Goal: Information Seeking & Learning: Learn about a topic

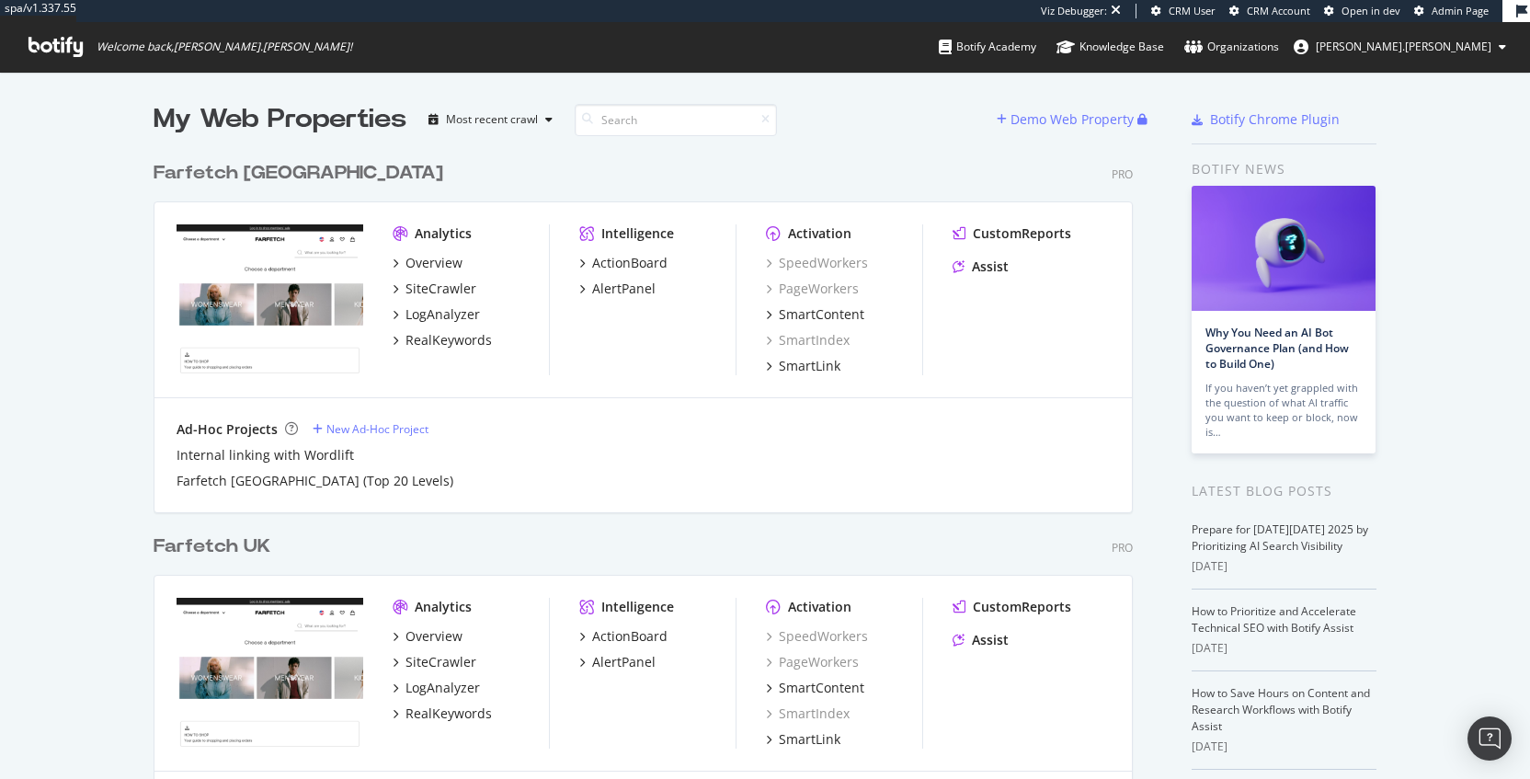
click at [329, 113] on div "My Web Properties" at bounding box center [280, 119] width 253 height 37
click at [310, 120] on div "My Web Properties" at bounding box center [280, 119] width 253 height 37
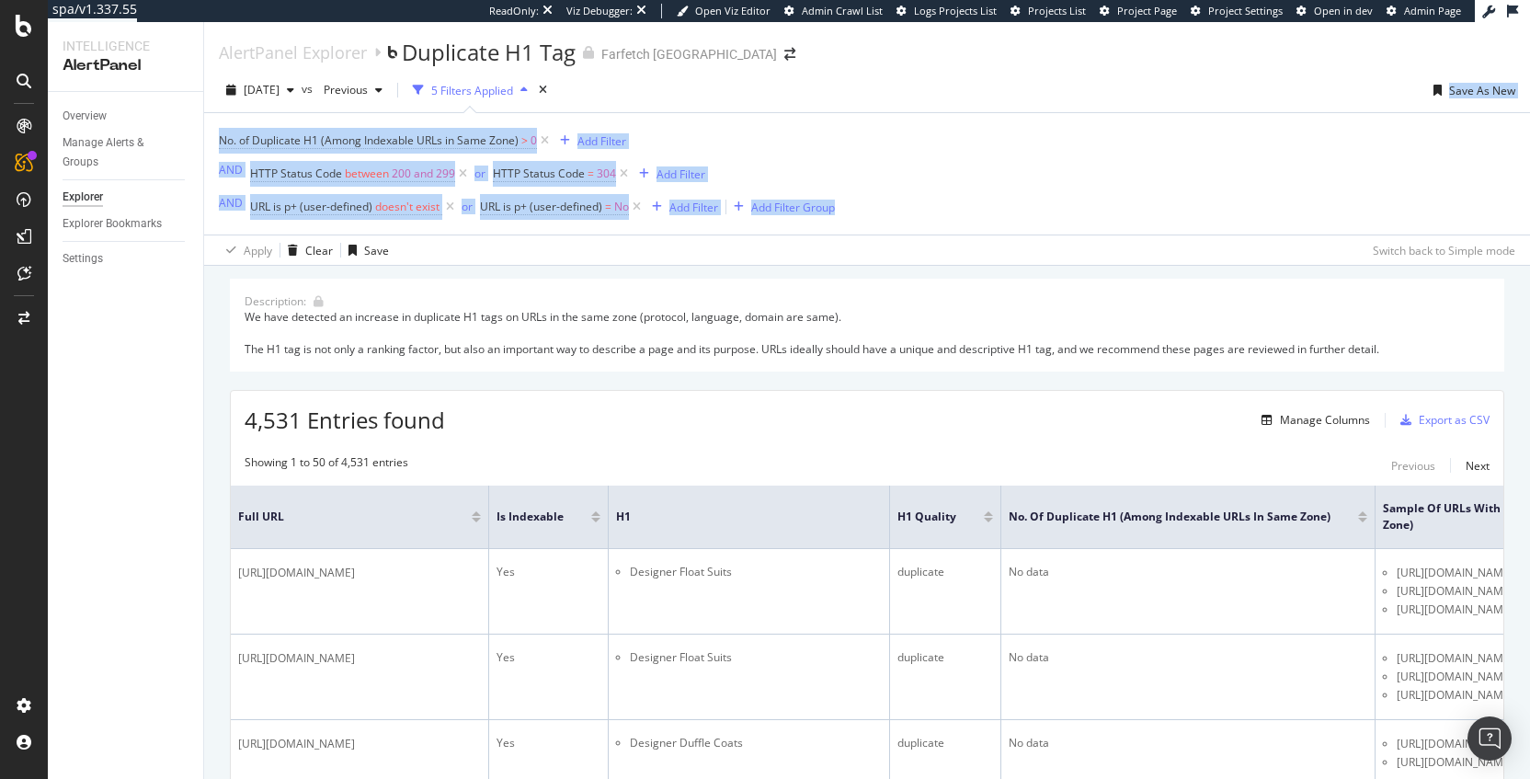
drag, startPoint x: 936, startPoint y: 72, endPoint x: 1043, endPoint y: 207, distance: 172.2
click at [1043, 207] on div "[DATE] vs Previous 5 Filters Applied Save As New No. of Duplicate H1 (Among Ind…" at bounding box center [867, 167] width 1326 height 198
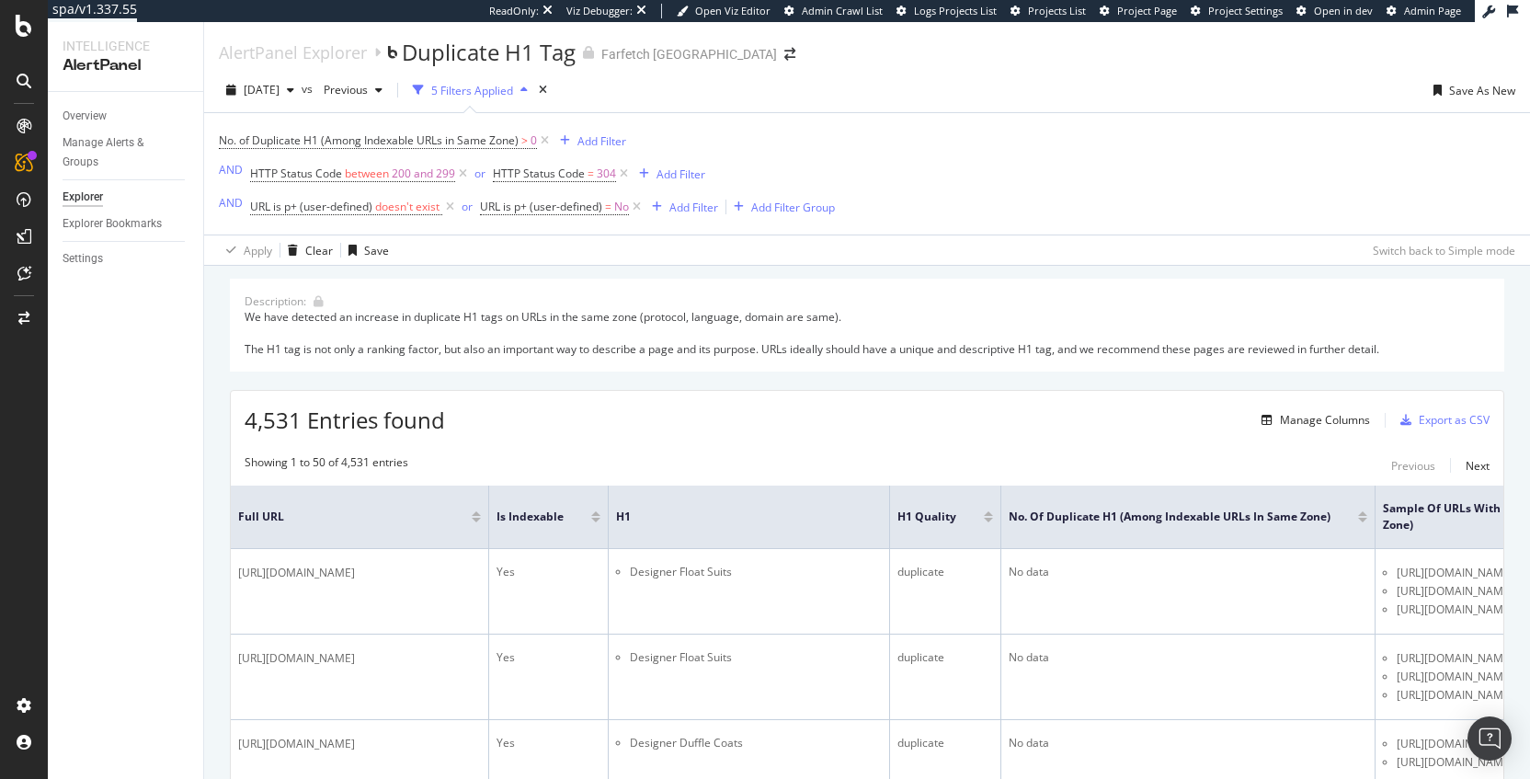
click at [1043, 207] on div "No. of Duplicate H1 (Among Indexable URLs in Same Zone) > 0 Add Filter AND HTTP…" at bounding box center [867, 173] width 1297 height 121
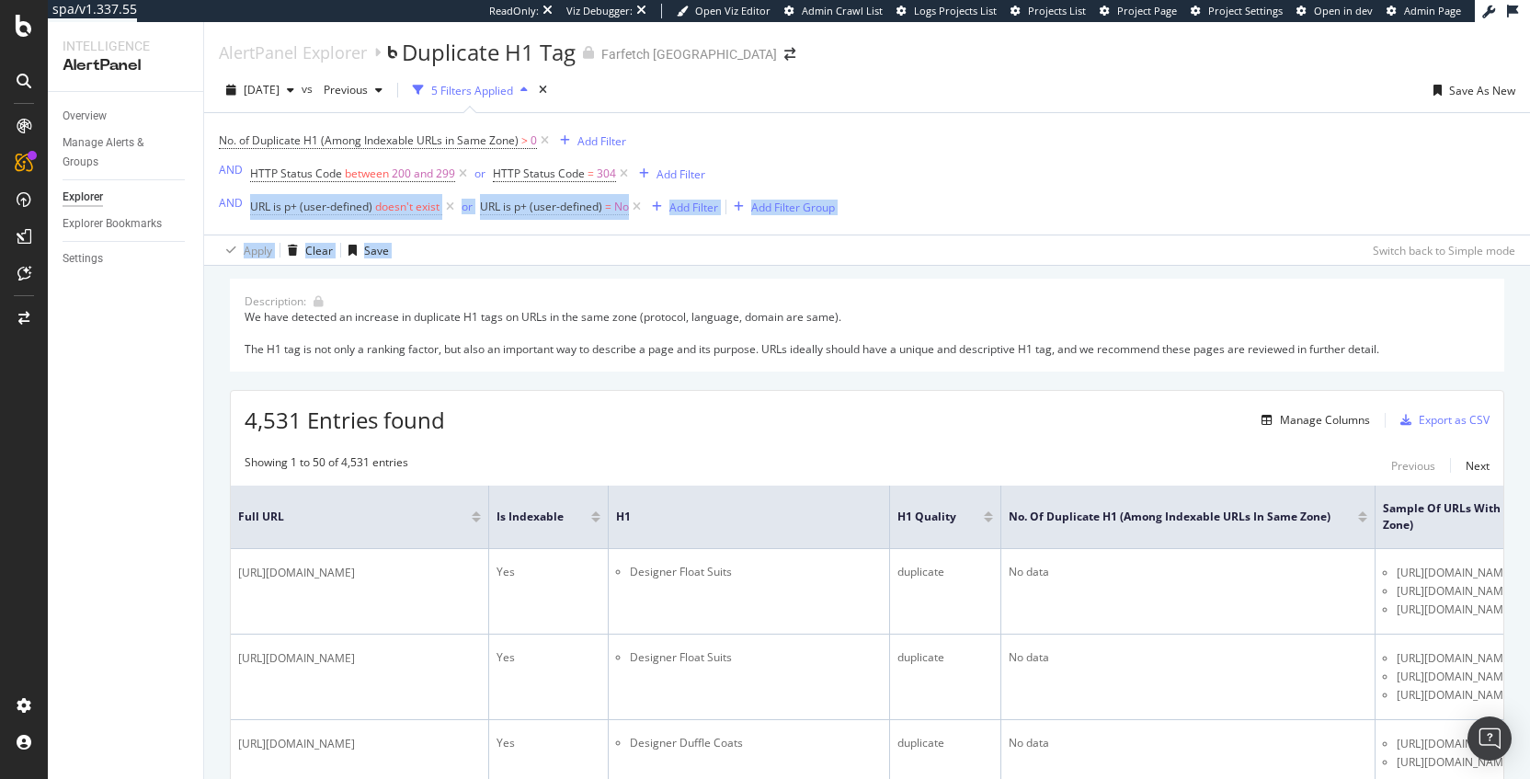
drag, startPoint x: 1121, startPoint y: 248, endPoint x: 942, endPoint y: 108, distance: 228.0
click at [942, 108] on div "[DATE] vs Previous 5 Filters Applied Save As New No. of Duplicate H1 (Among Ind…" at bounding box center [867, 167] width 1326 height 198
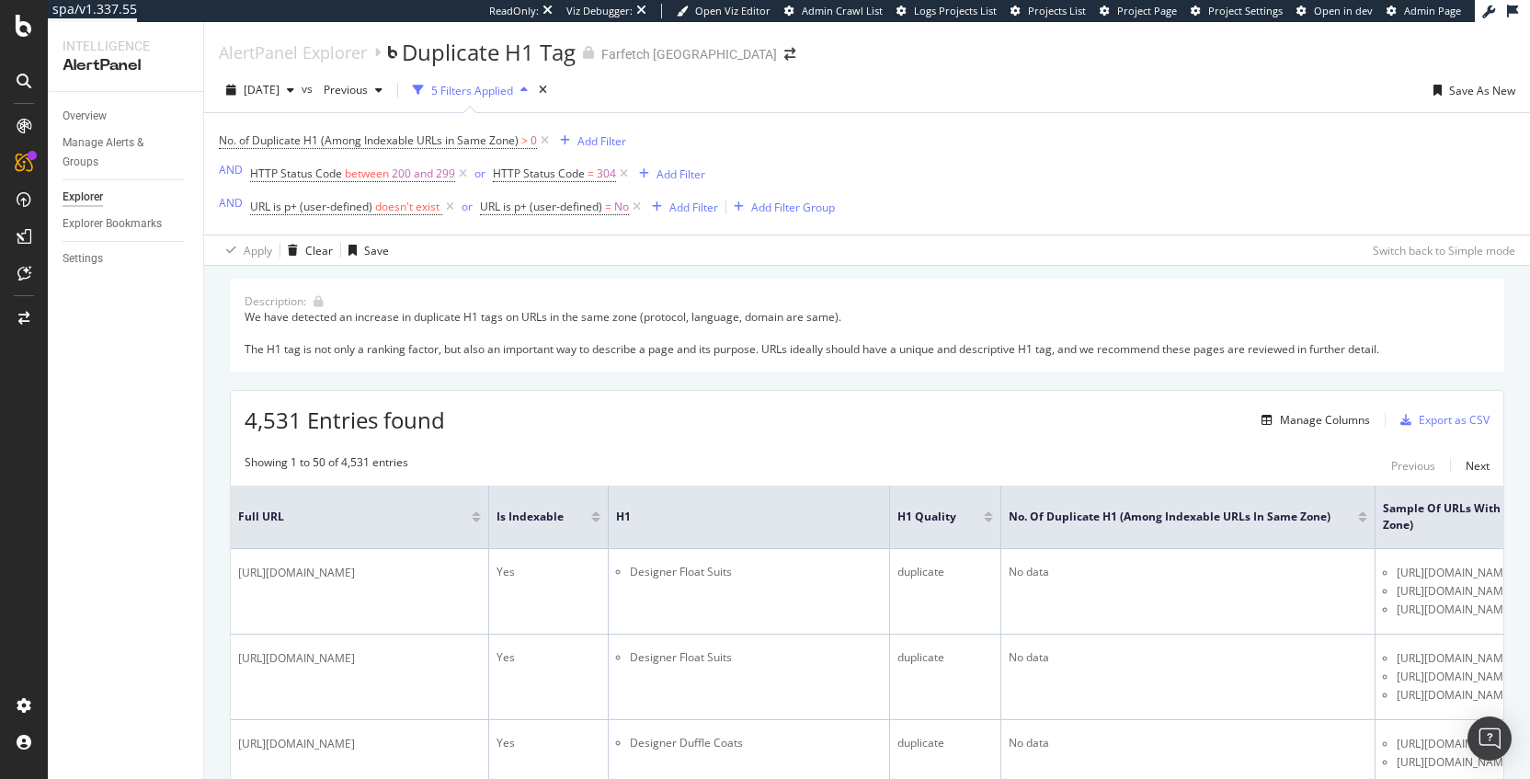
click at [942, 108] on div "[DATE] vs Previous 5 Filters Applied Save As New" at bounding box center [867, 93] width 1326 height 37
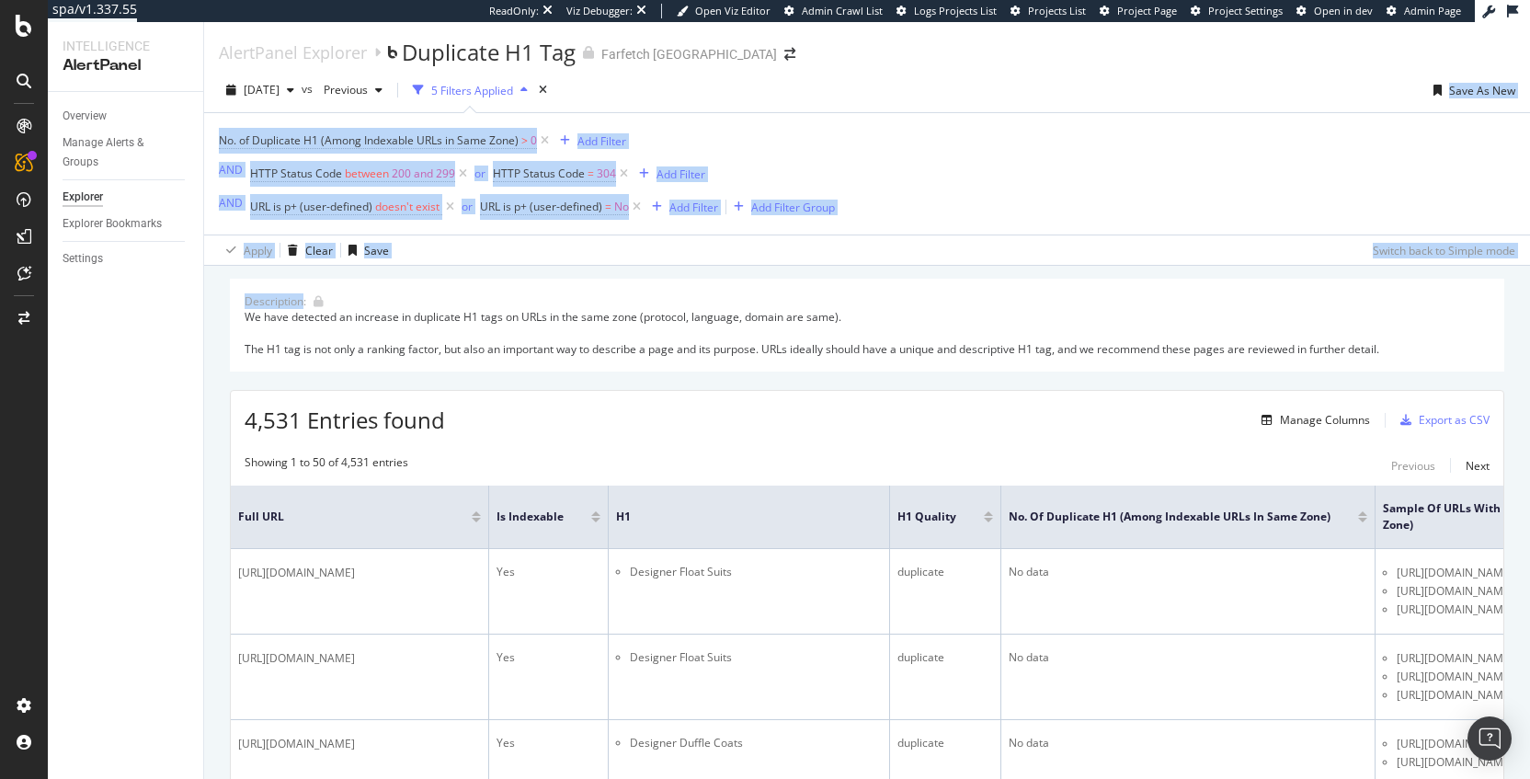
drag, startPoint x: 942, startPoint y: 108, endPoint x: 1075, endPoint y: 279, distance: 216.9
click at [1075, 279] on div "Description: We have detected an increase in duplicate H1 tags on URLs in the s…" at bounding box center [867, 325] width 1275 height 93
drag, startPoint x: 1066, startPoint y: 266, endPoint x: 839, endPoint y: 65, distance: 303.0
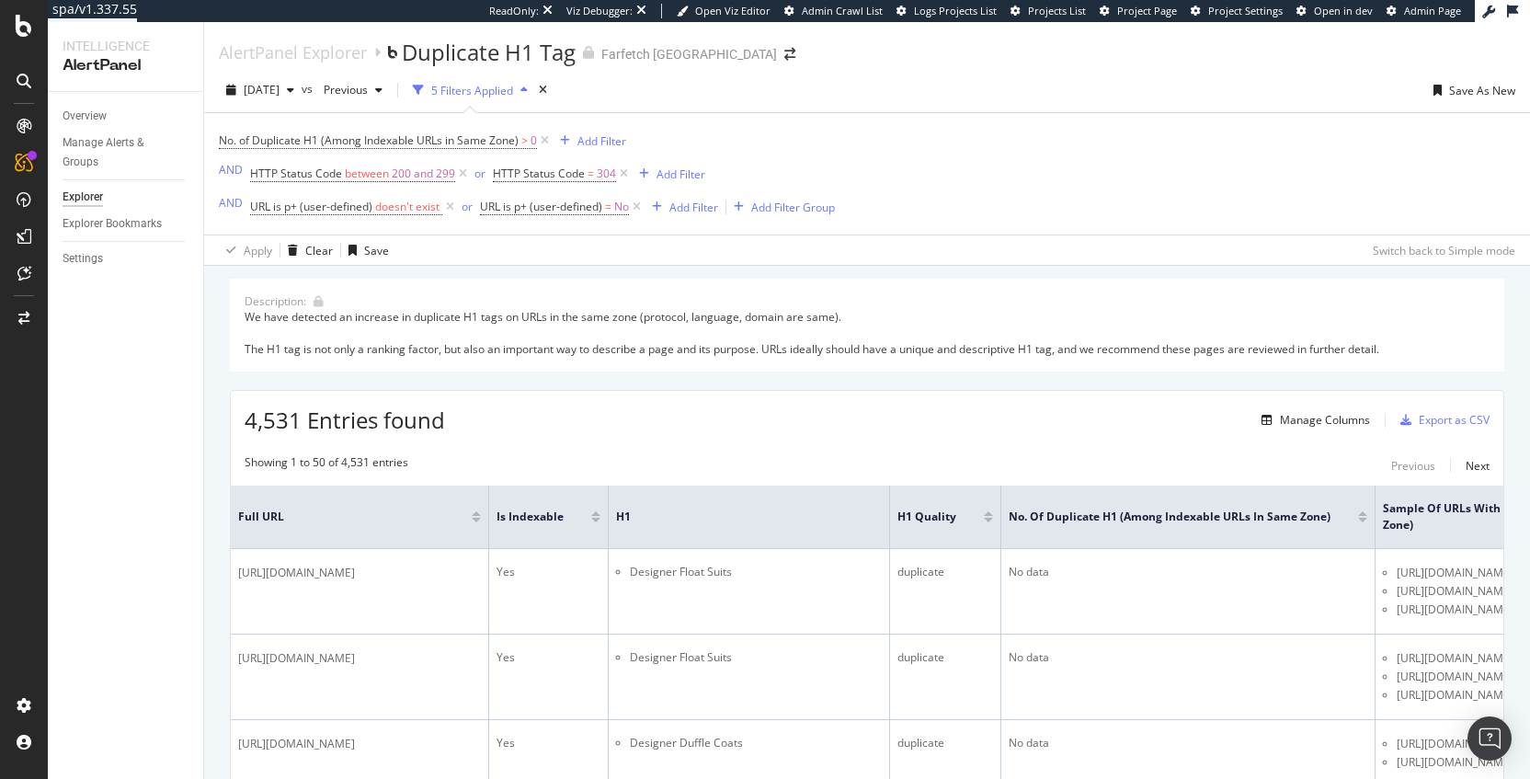
click at [839, 65] on div "AlertPanel Explorer Duplicate H1 Tag Farfetch [GEOGRAPHIC_DATA]" at bounding box center [867, 45] width 1326 height 46
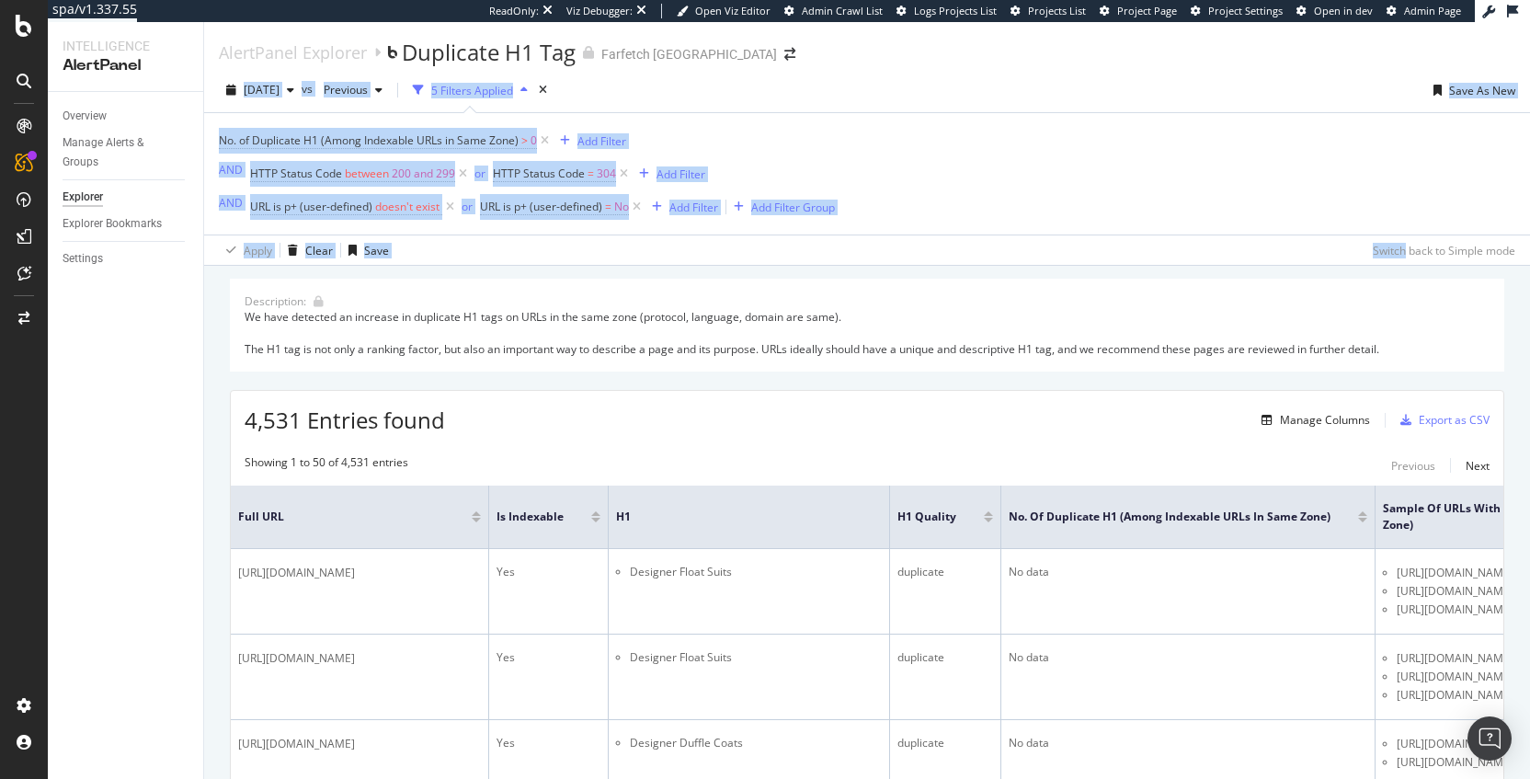
drag, startPoint x: 868, startPoint y: 114, endPoint x: 1055, endPoint y: 243, distance: 226.8
click at [1055, 243] on div "Apply Clear Save Switch back to Simple mode" at bounding box center [867, 250] width 1326 height 30
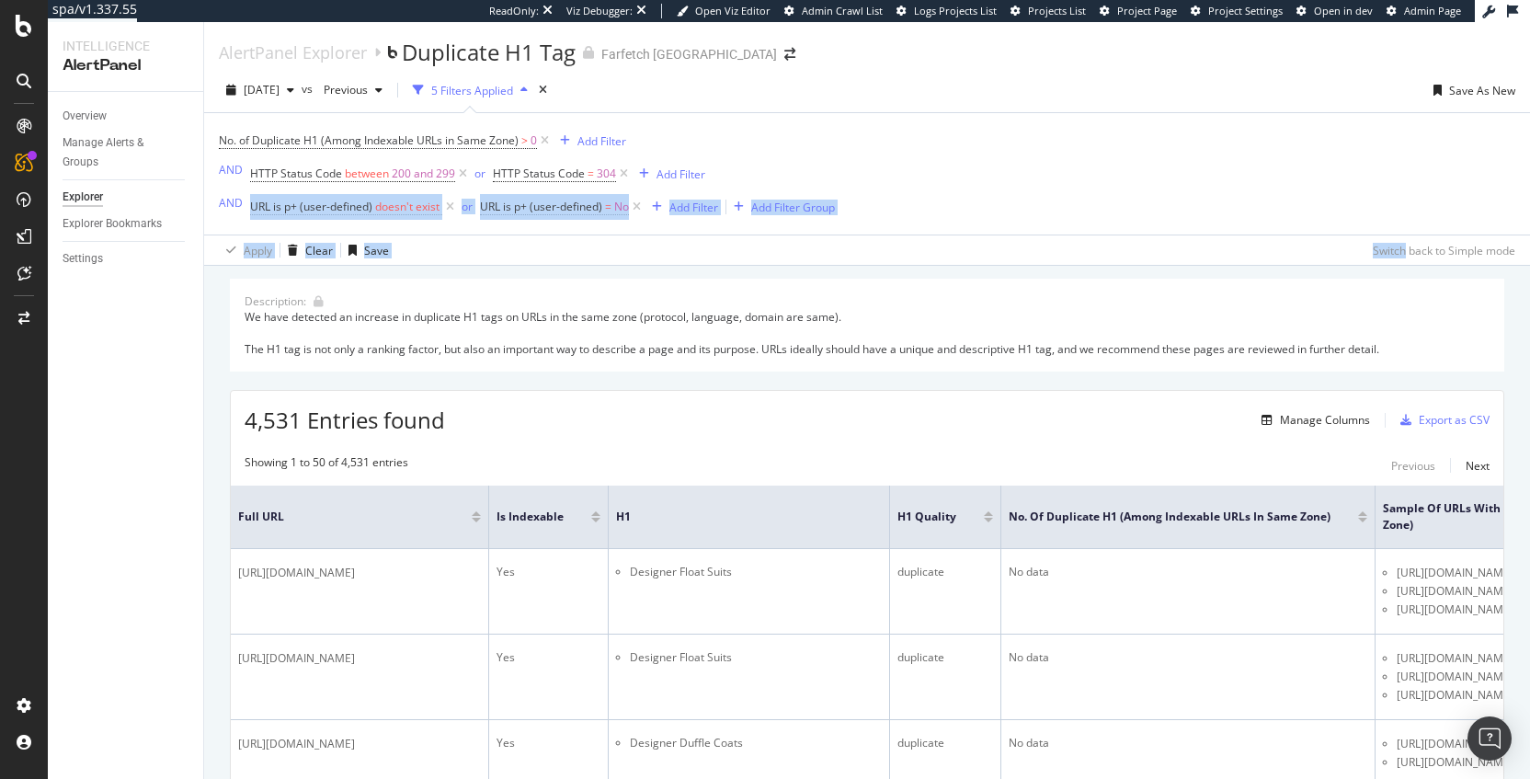
drag, startPoint x: 1047, startPoint y: 228, endPoint x: 908, endPoint y: 107, distance: 184.5
click at [908, 108] on div "[DATE] vs Previous 5 Filters Applied Save As New No. of Duplicate H1 (Among Ind…" at bounding box center [867, 167] width 1326 height 198
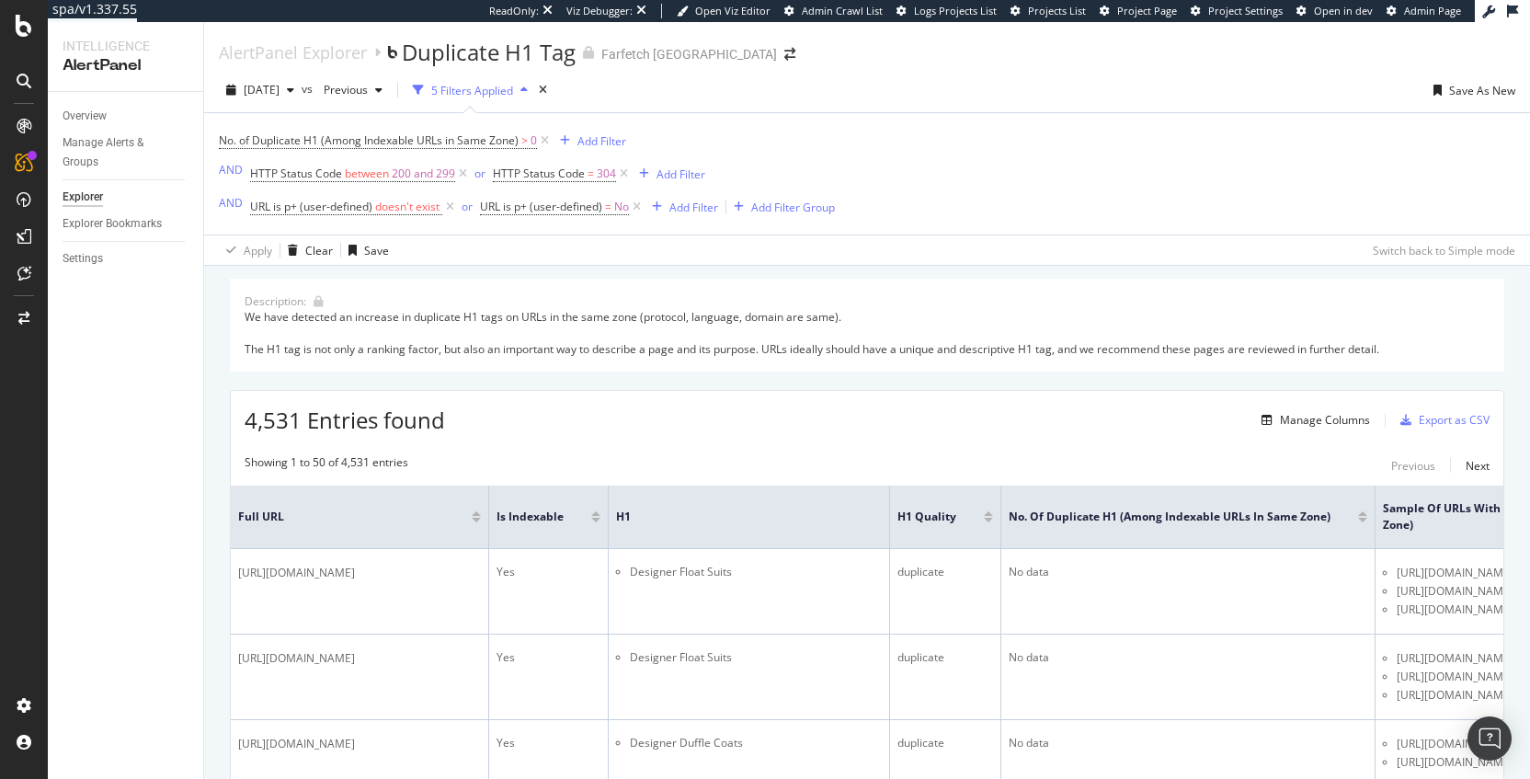
click at [908, 107] on div "[DATE] vs Previous 5 Filters Applied Save As New" at bounding box center [867, 93] width 1326 height 37
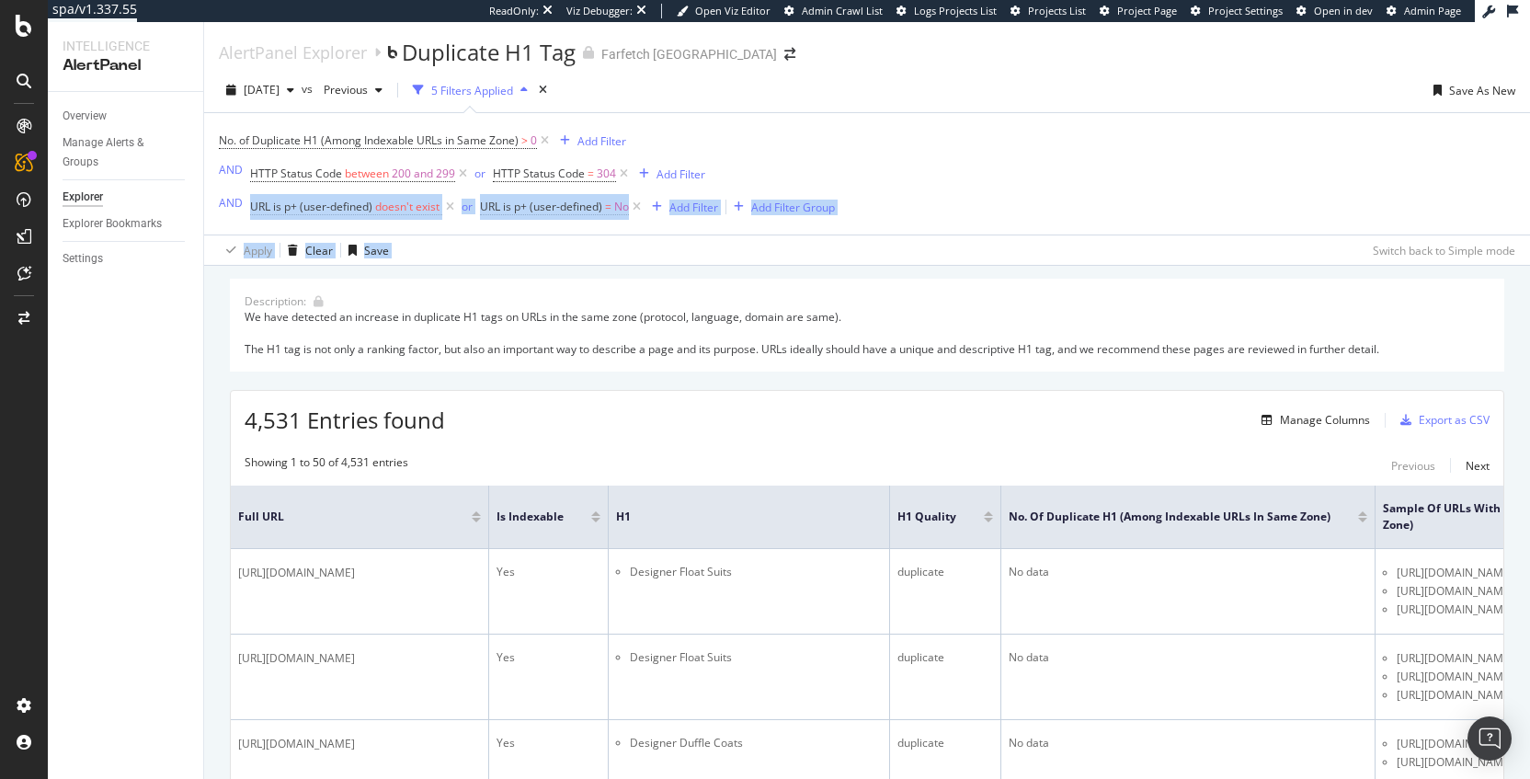
drag, startPoint x: 891, startPoint y: 113, endPoint x: 1057, endPoint y: 248, distance: 213.7
click at [1057, 248] on div "No. of Duplicate H1 (Among Indexable URLs in Same Zone) > 0 Add Filter AND HTTP…" at bounding box center [867, 189] width 1297 height 152
click at [1057, 248] on div "Apply Clear Save Switch back to Simple mode" at bounding box center [867, 250] width 1326 height 30
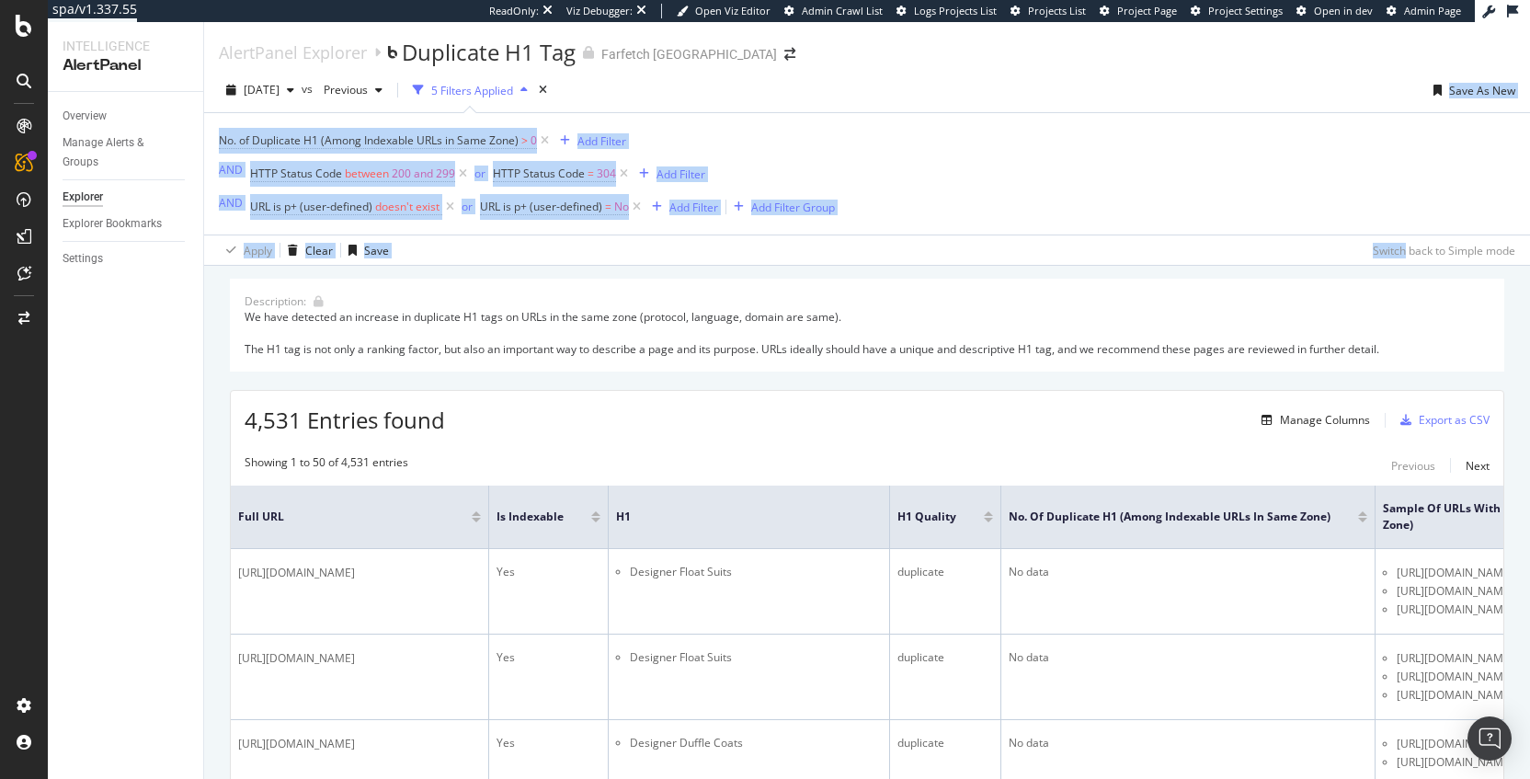
drag, startPoint x: 1057, startPoint y: 248, endPoint x: 869, endPoint y: 81, distance: 251.4
click at [869, 81] on div "[DATE] vs Previous 5 Filters Applied Save As New No. of Duplicate H1 (Among Ind…" at bounding box center [867, 167] width 1326 height 198
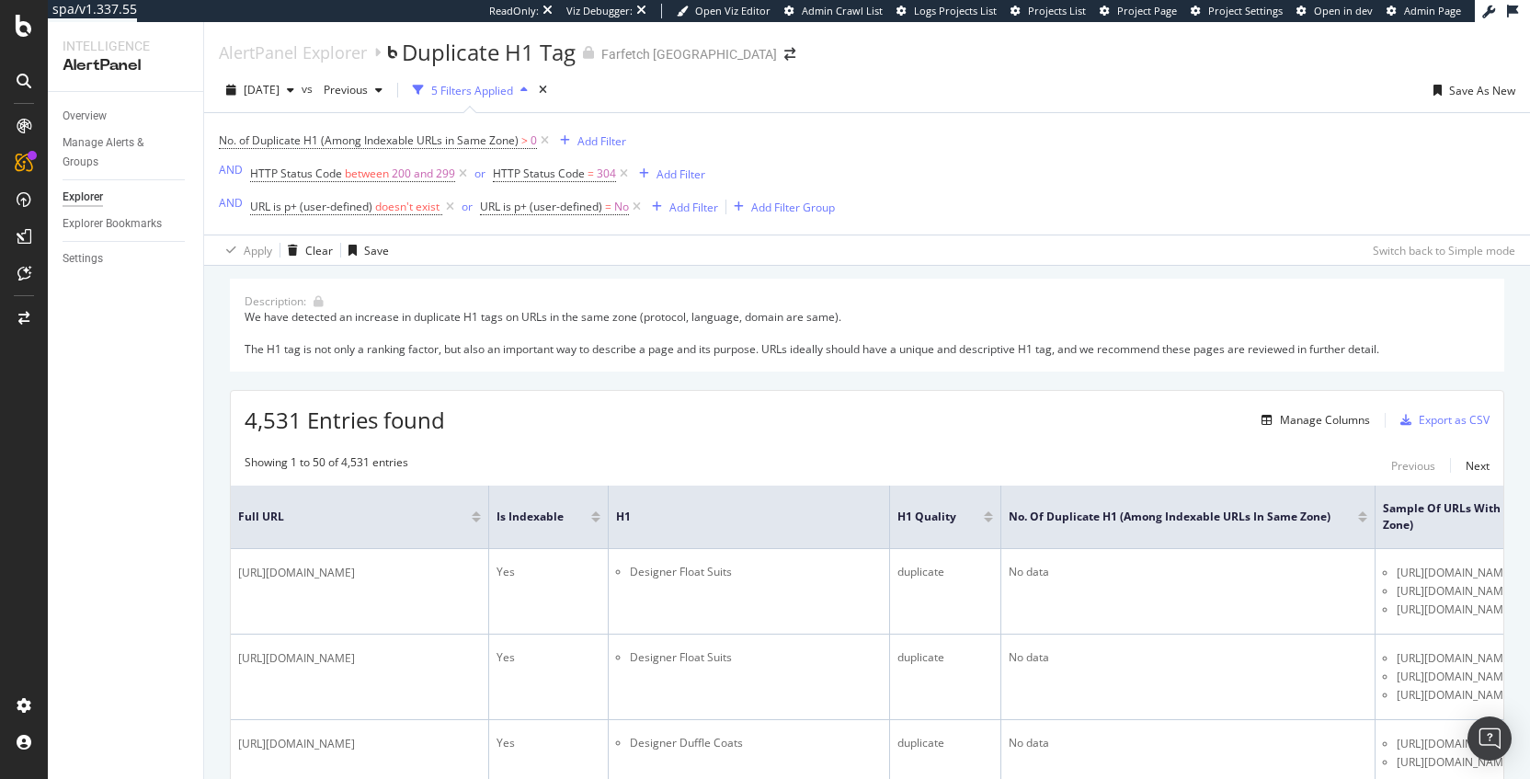
click at [869, 81] on div "[DATE] vs Previous 5 Filters Applied Save As New" at bounding box center [867, 93] width 1326 height 37
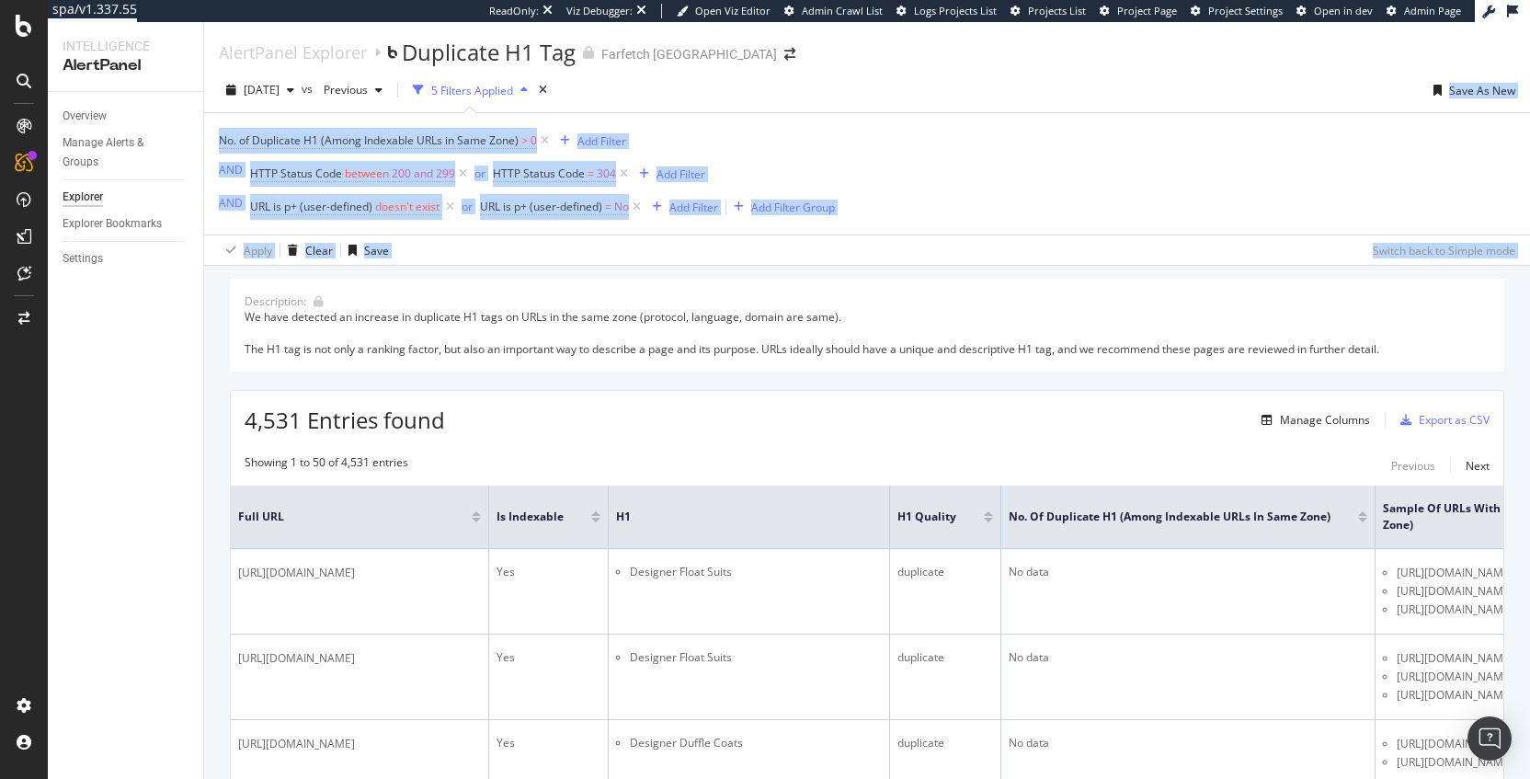
drag, startPoint x: 973, startPoint y: 227, endPoint x: 1039, endPoint y: 270, distance: 79.1
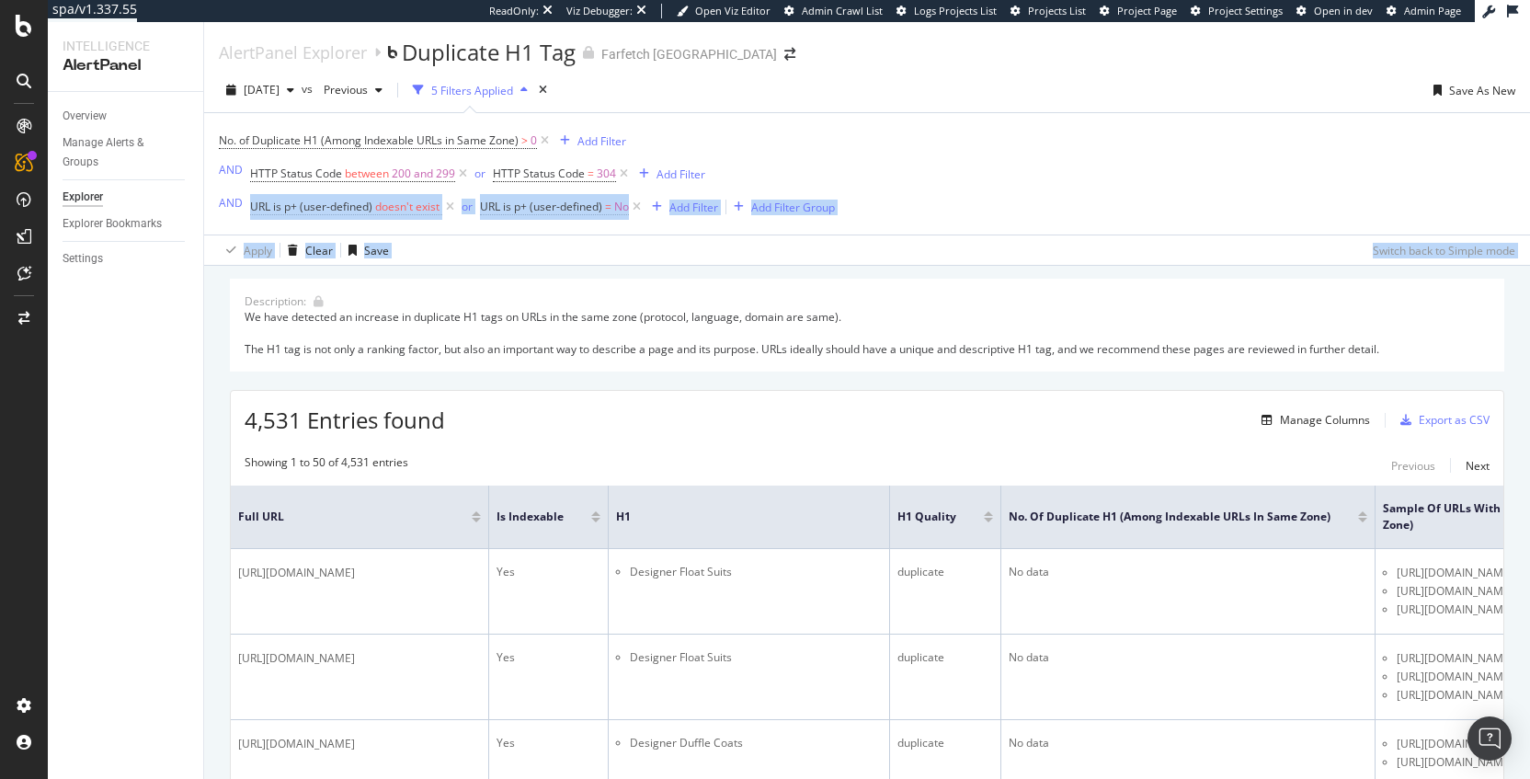
drag, startPoint x: 968, startPoint y: 170, endPoint x: 910, endPoint y: 124, distance: 74.0
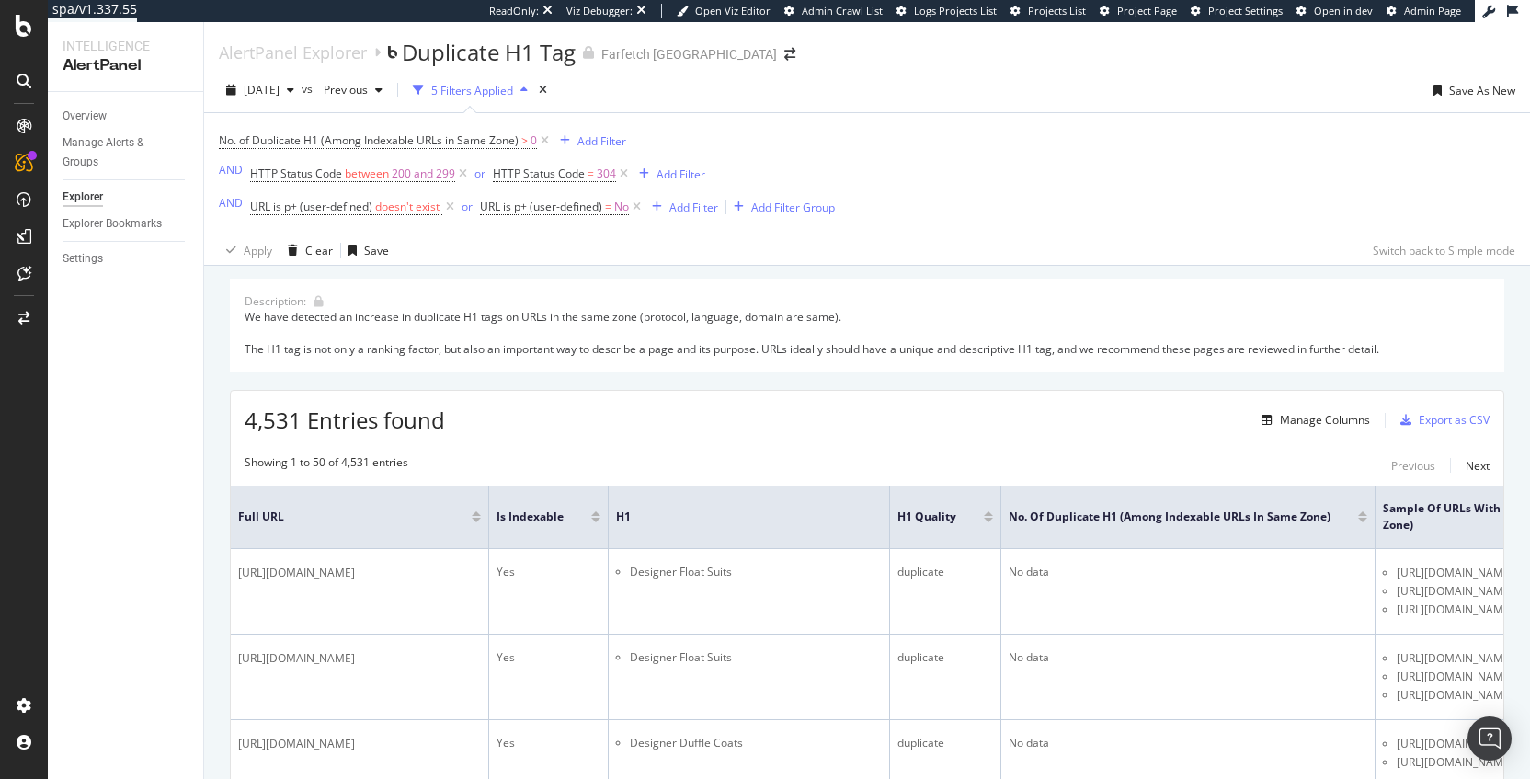
click at [910, 124] on div "No. of Duplicate H1 (Among Indexable URLs in Same Zone) > 0 Add Filter AND HTTP…" at bounding box center [867, 173] width 1297 height 121
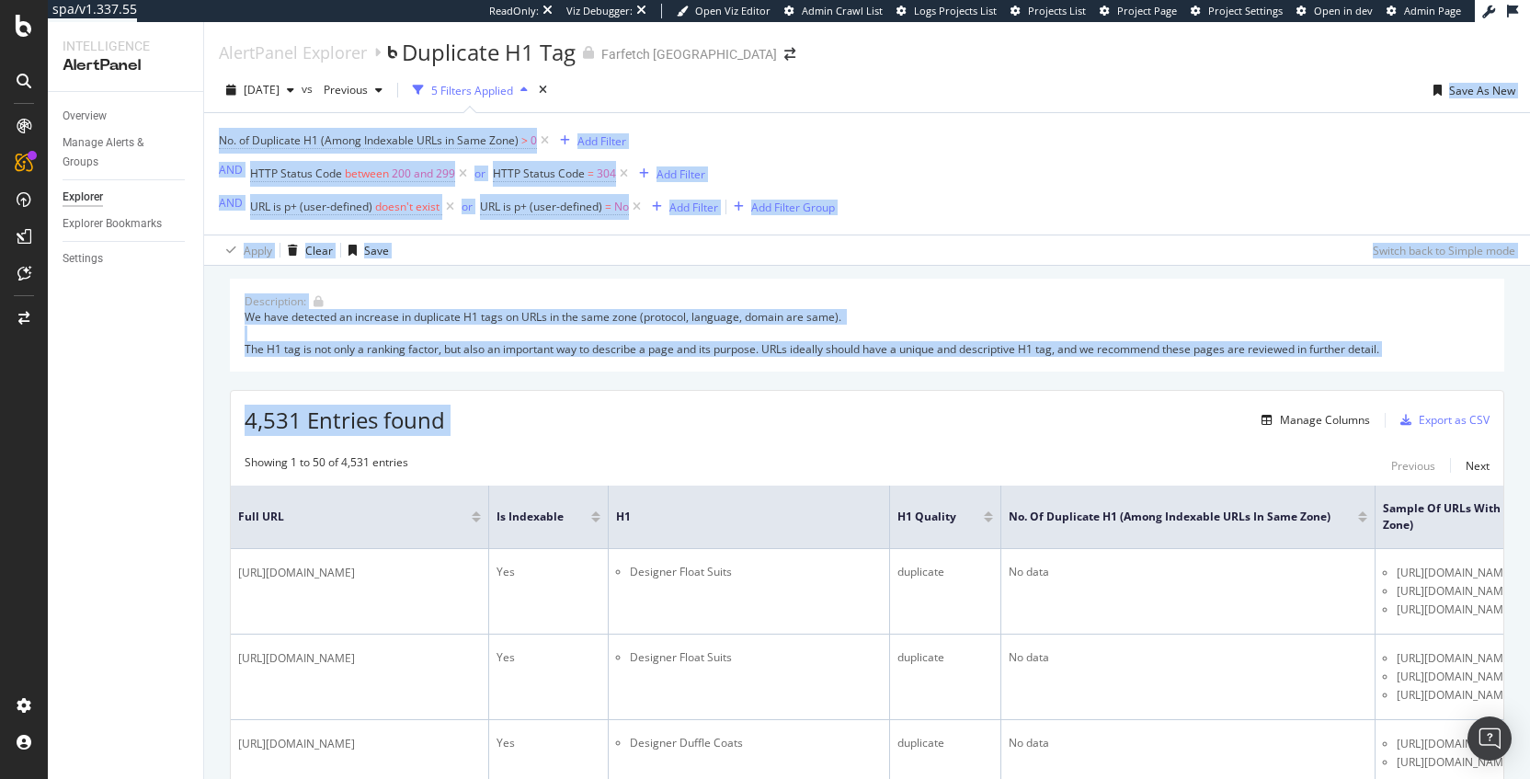
drag, startPoint x: 817, startPoint y: 103, endPoint x: 955, endPoint y: 399, distance: 326.7
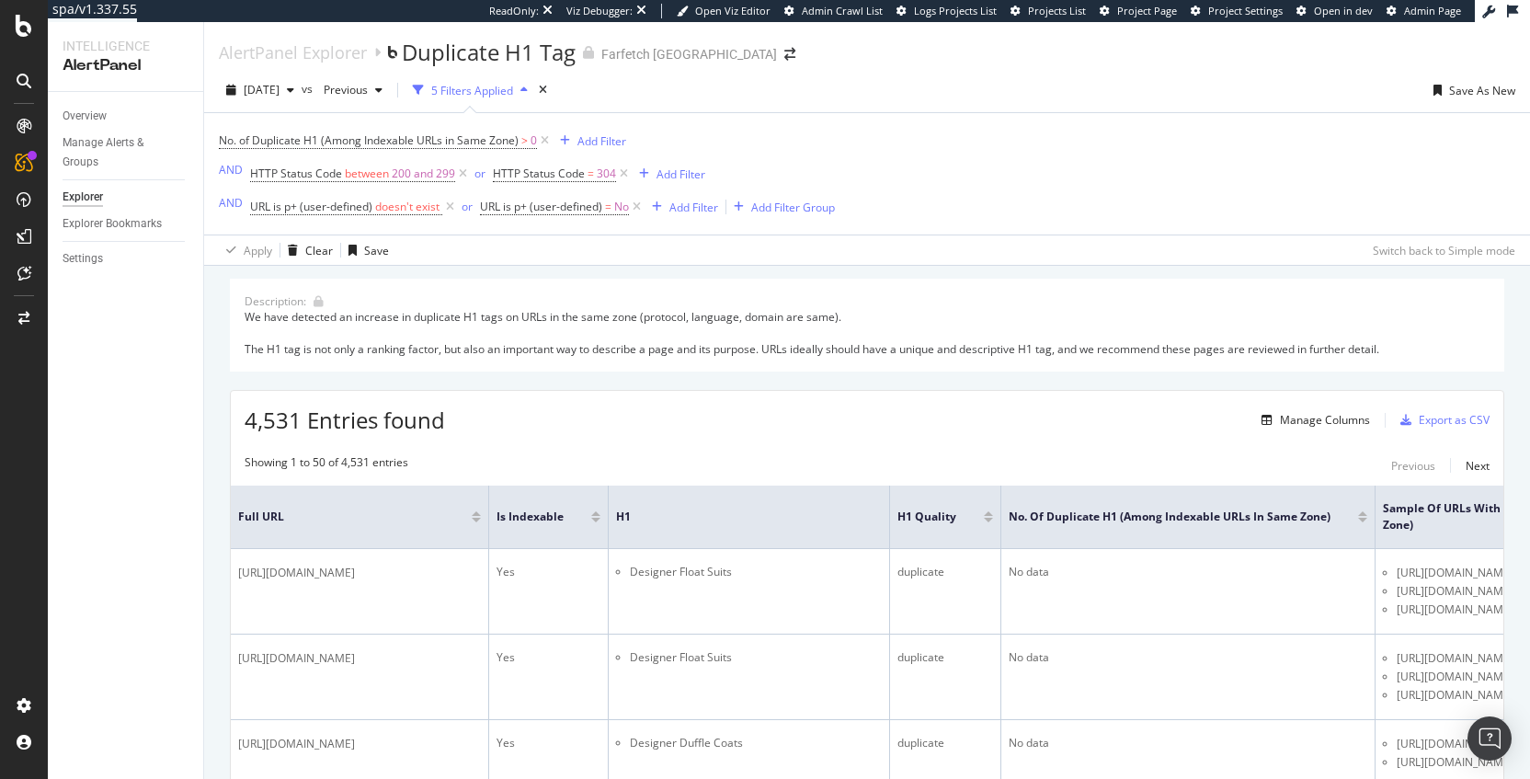
click at [956, 399] on div "4,531 Entries found Manage Columns Export as CSV" at bounding box center [867, 413] width 1273 height 45
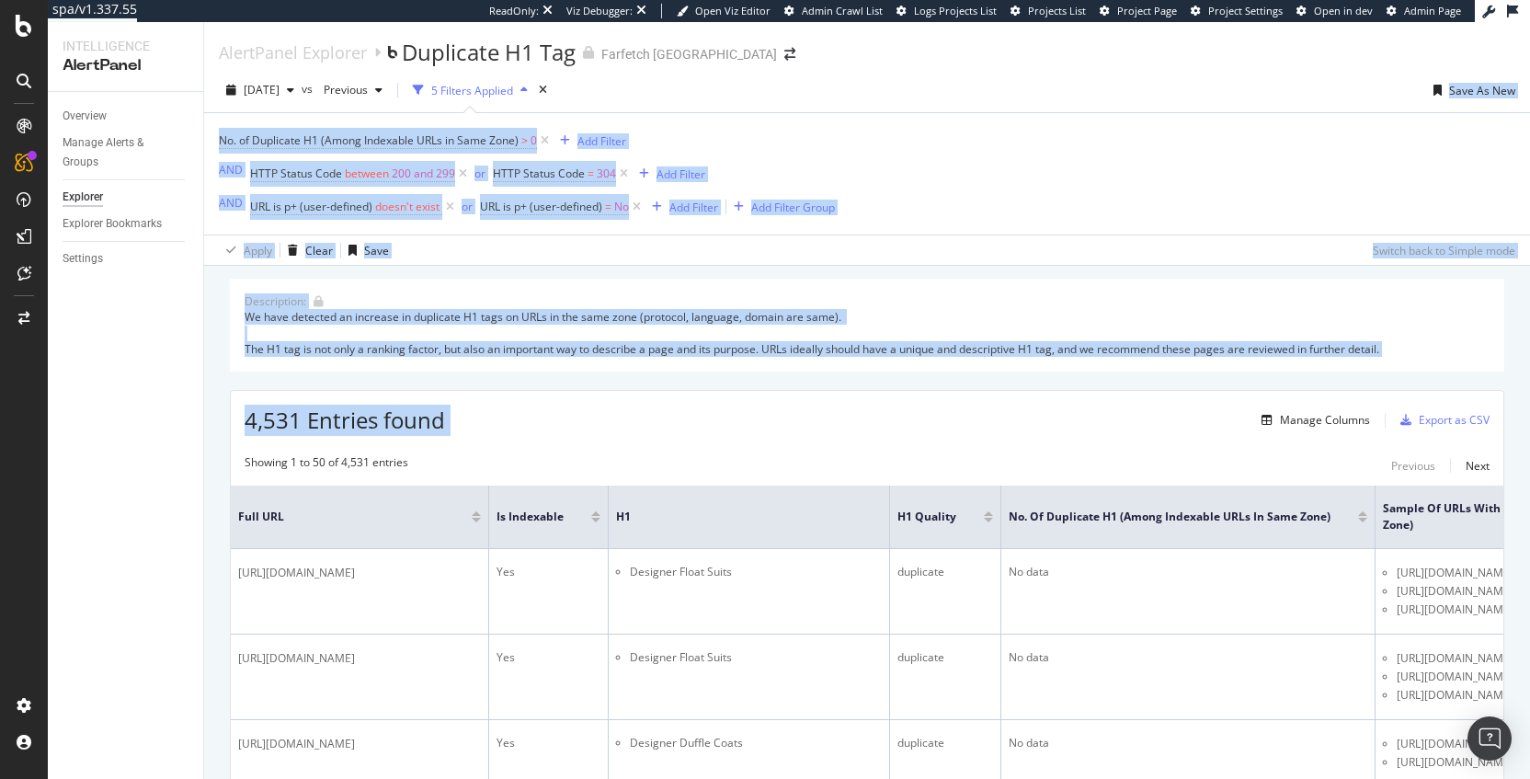
drag, startPoint x: 979, startPoint y: 387, endPoint x: 871, endPoint y: 69, distance: 335.9
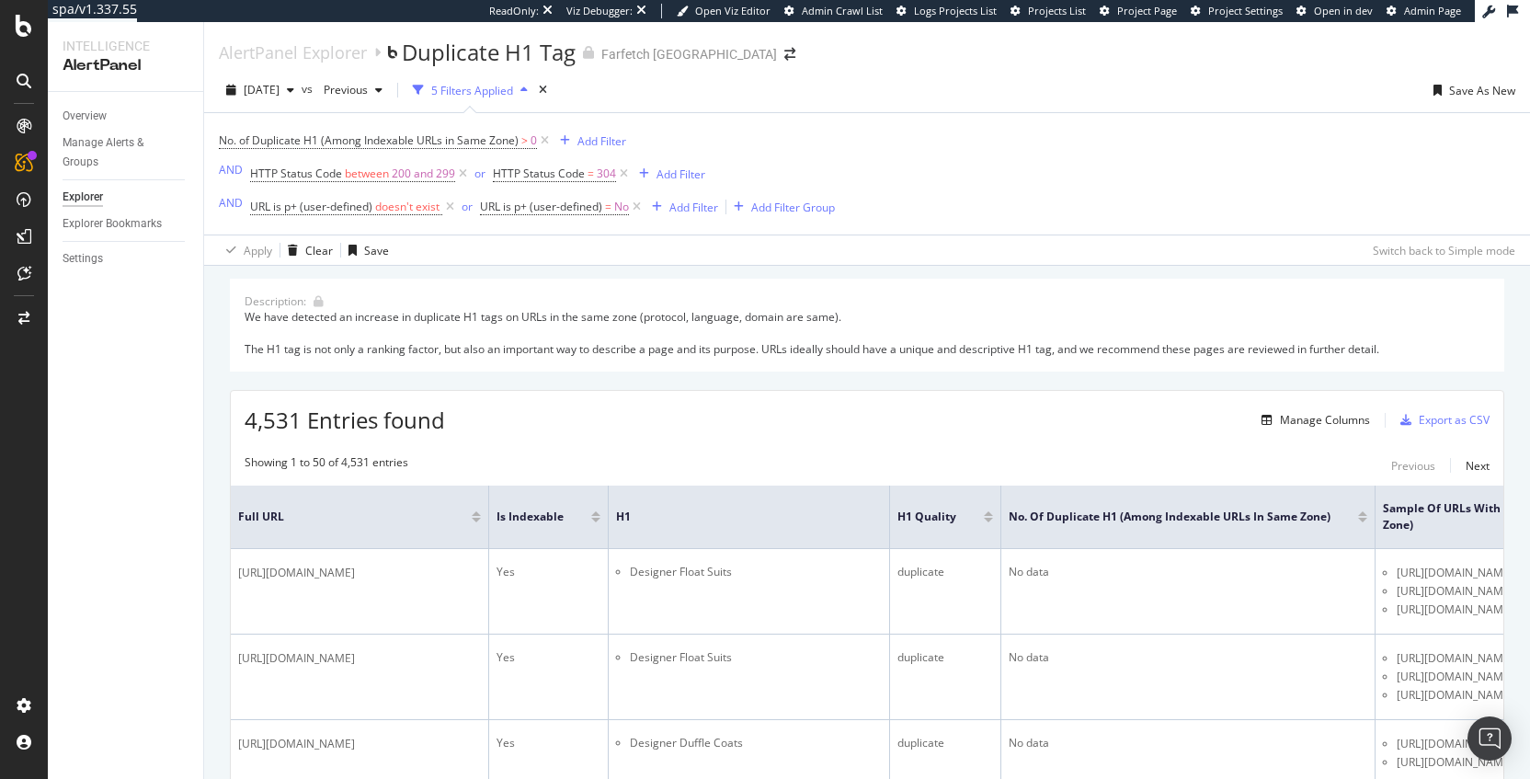
click at [871, 69] on div "[DATE] vs Previous 5 Filters Applied Save As New No. of Duplicate H1 (Among Ind…" at bounding box center [867, 167] width 1326 height 198
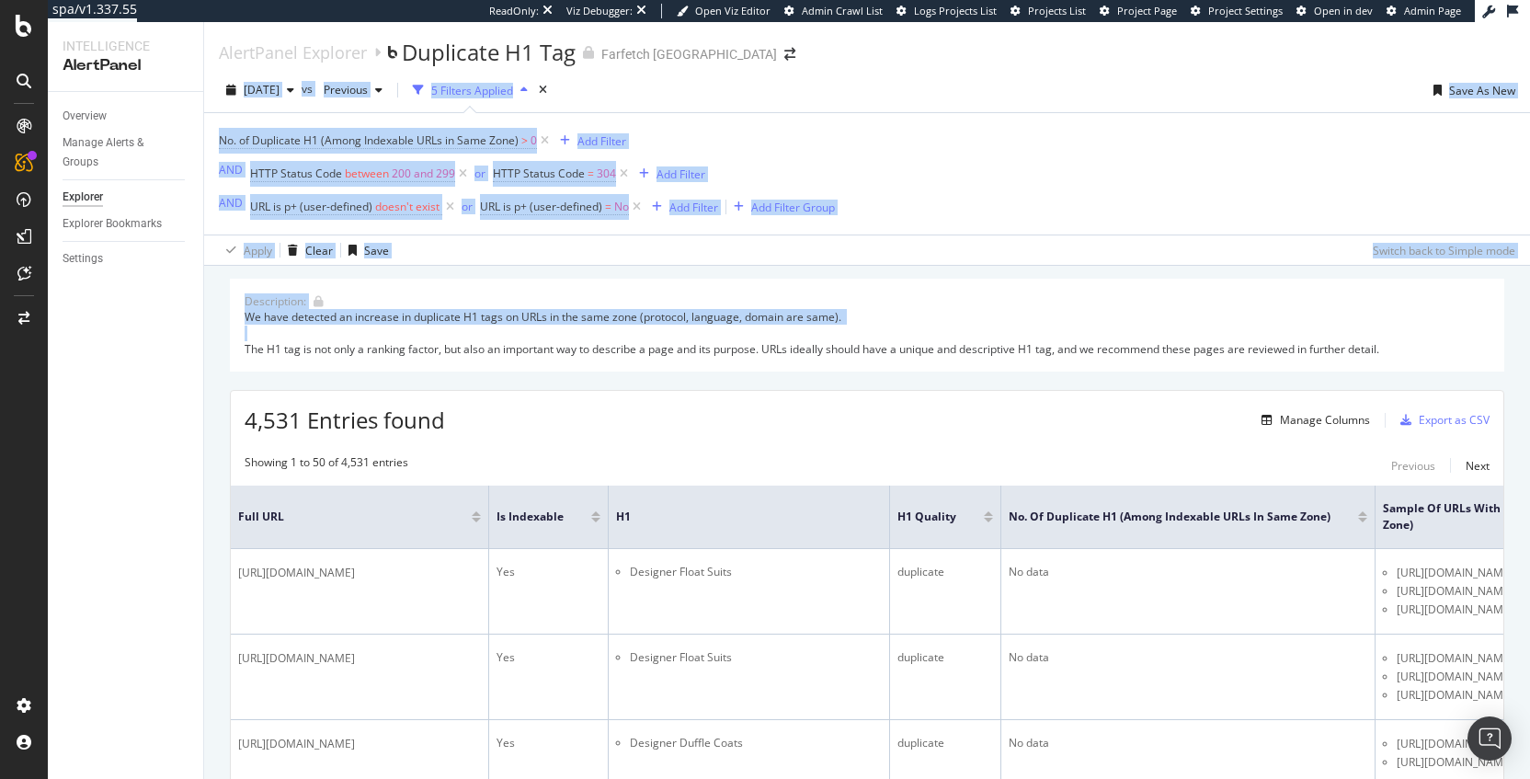
drag, startPoint x: 843, startPoint y: 59, endPoint x: 937, endPoint y: 335, distance: 291.4
click at [937, 335] on div "We have detected an increase in duplicate H1 tags on URLs in the same zone (pro…" at bounding box center [867, 332] width 1245 height 47
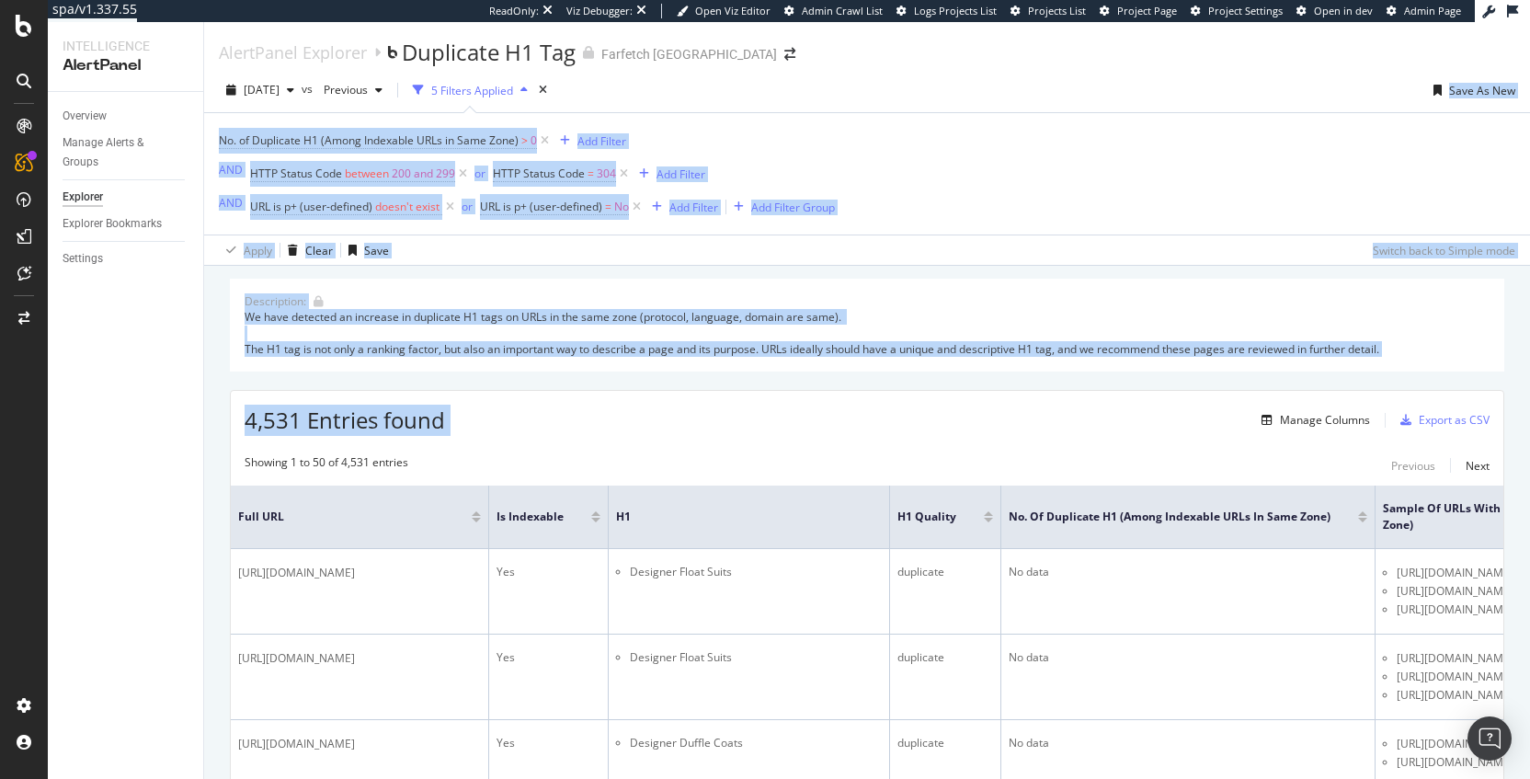
drag, startPoint x: 967, startPoint y: 384, endPoint x: 865, endPoint y: 90, distance: 310.3
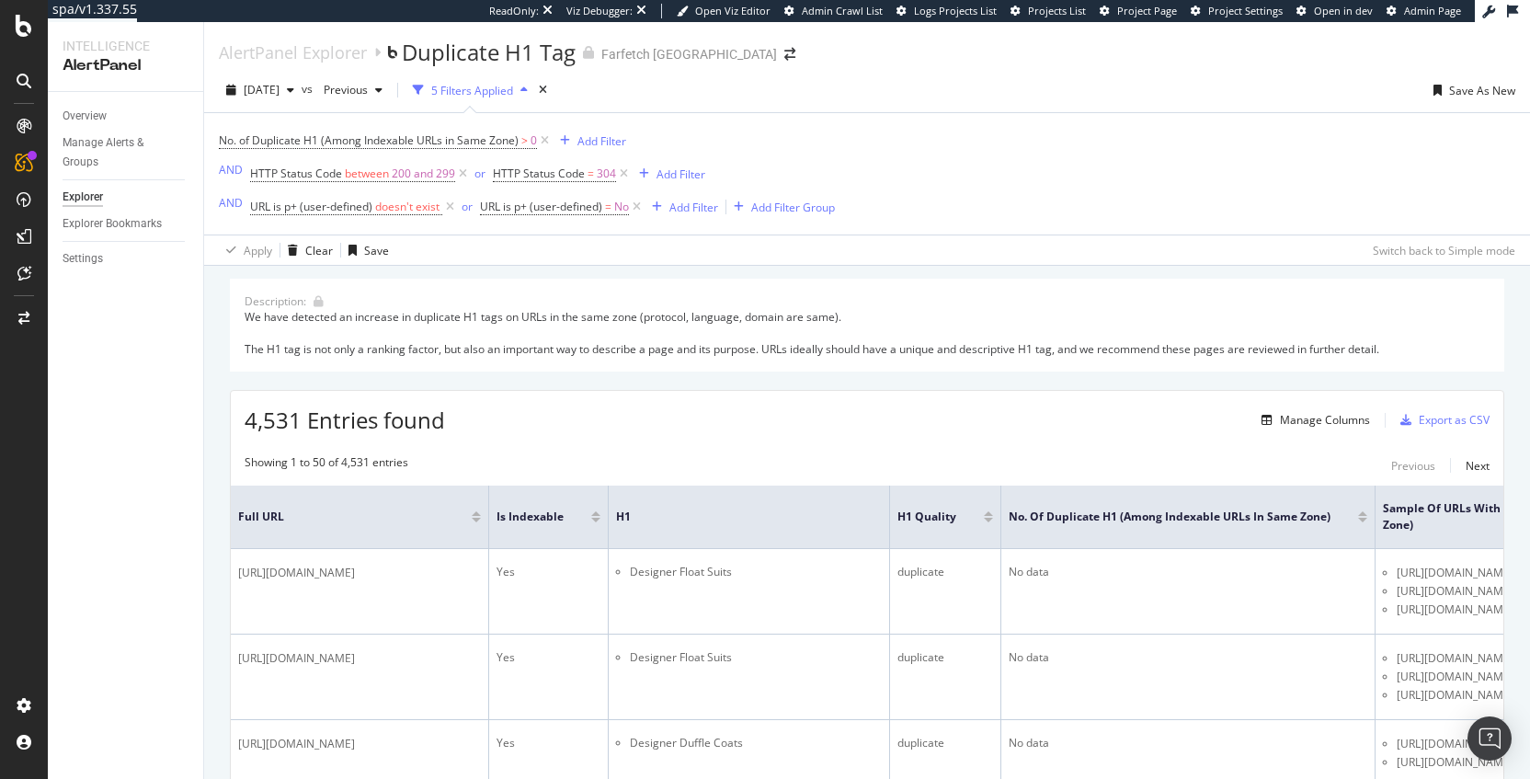
click at [865, 90] on div "[DATE] vs Previous 5 Filters Applied Save As New" at bounding box center [867, 93] width 1326 height 37
click at [19, 23] on icon at bounding box center [24, 26] width 17 height 22
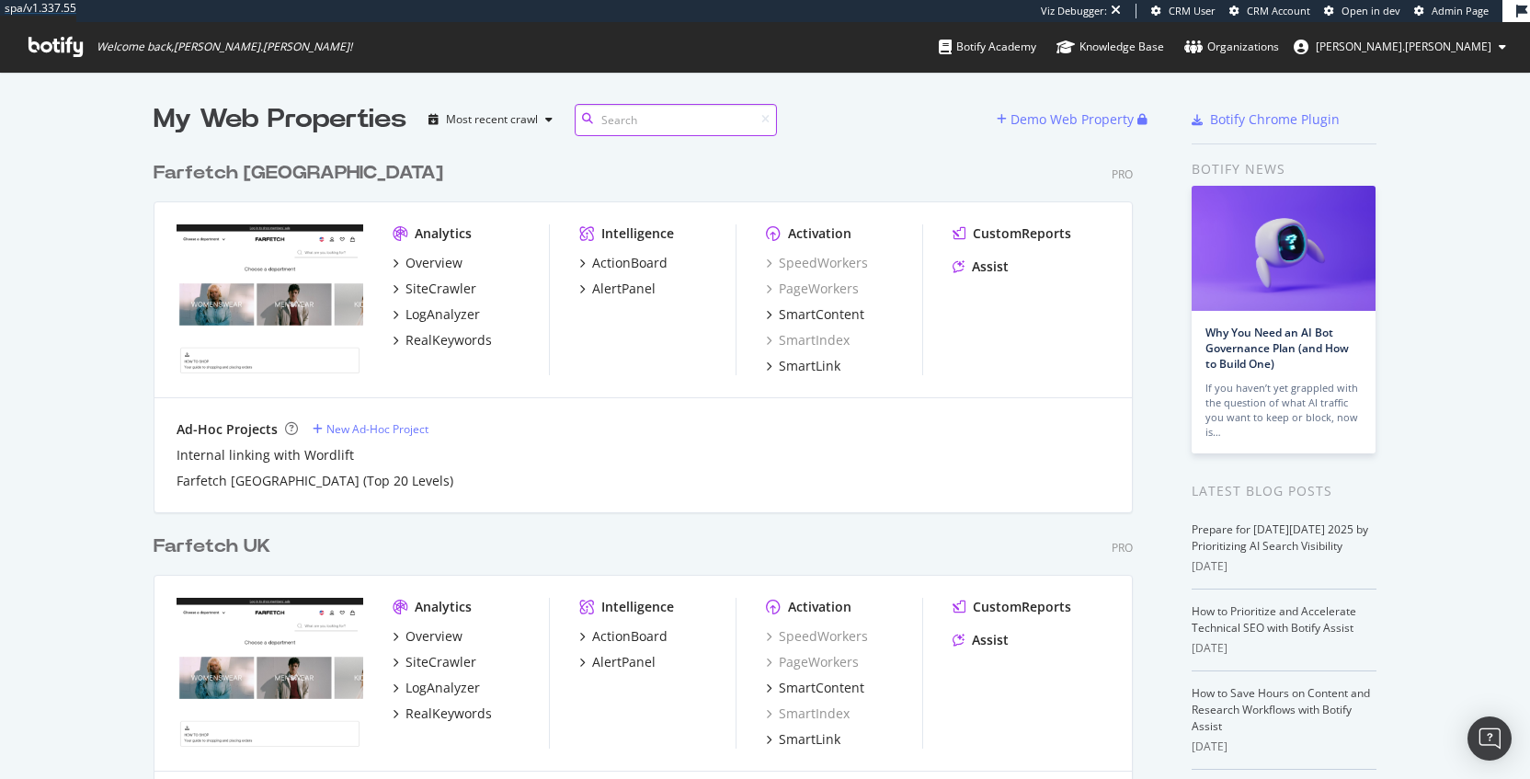
scroll to position [1546, 980]
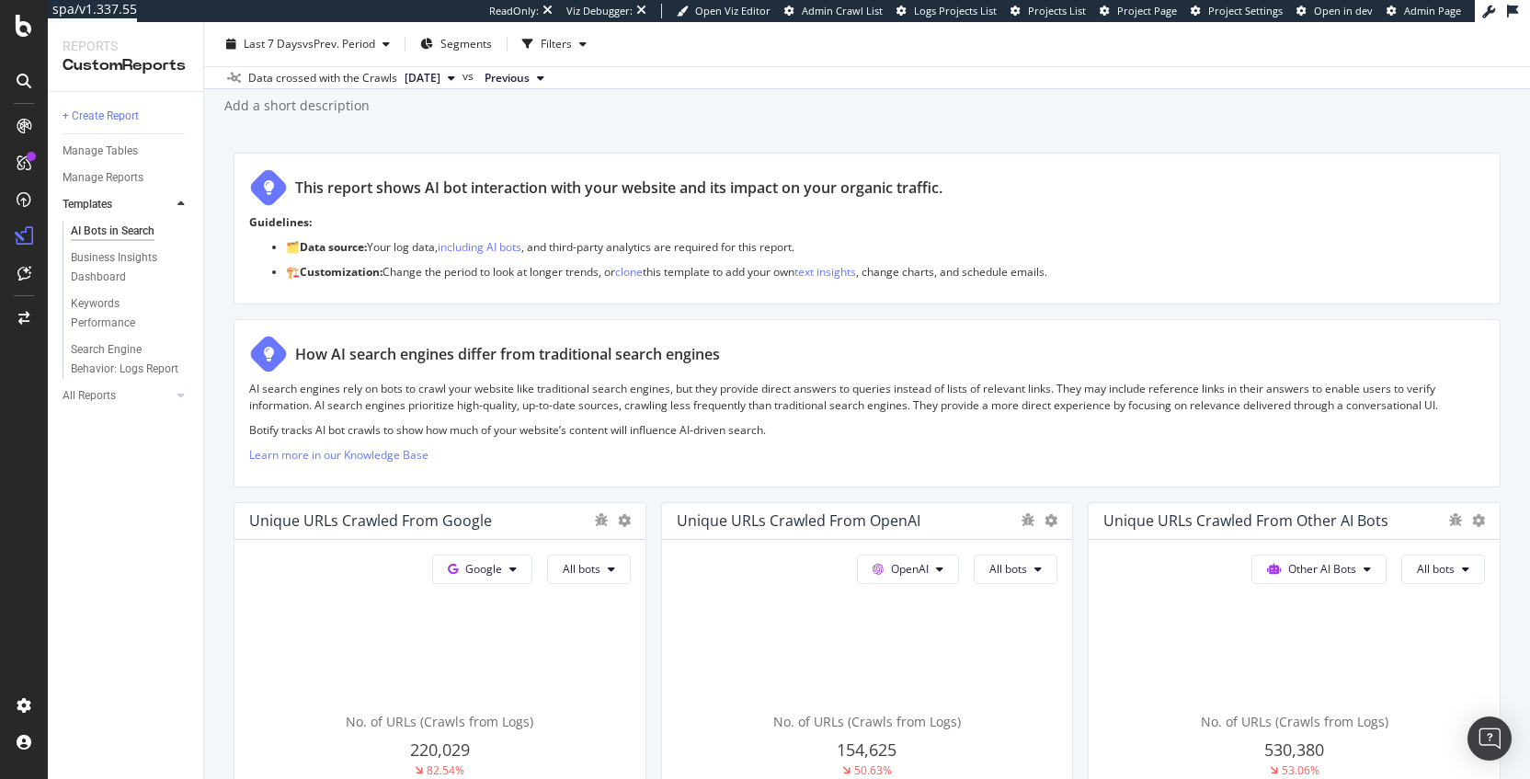
scroll to position [33, 0]
